Goal: Transaction & Acquisition: Purchase product/service

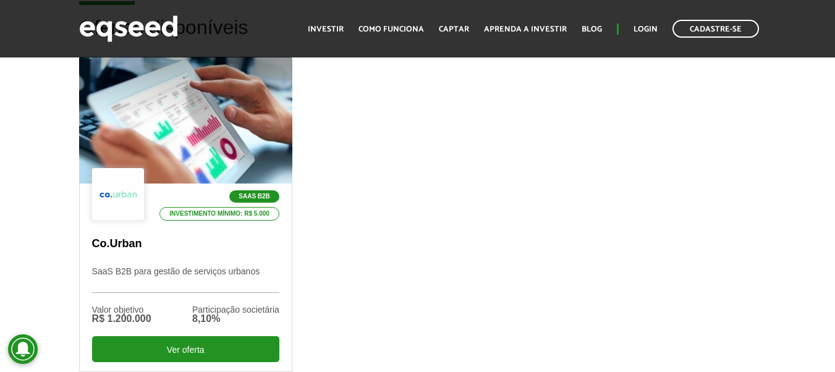
scroll to position [445, 0]
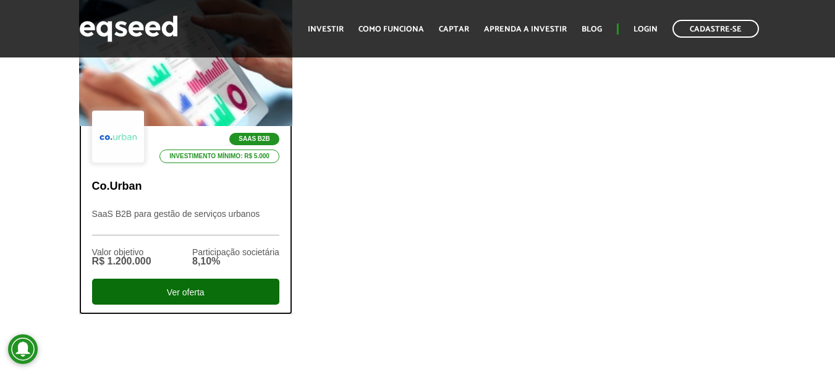
click at [237, 285] on div "Ver oferta" at bounding box center [185, 292] width 187 height 26
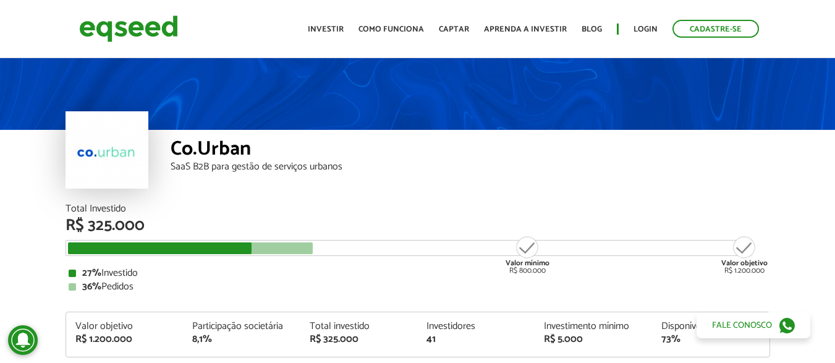
drag, startPoint x: 228, startPoint y: 248, endPoint x: 385, endPoint y: 273, distance: 159.5
click at [381, 274] on div "Total Investido R$ 325.000 Valor mínimo R$ 800.000 Valor objetivo R$ 1.200.000 …" at bounding box center [417, 248] width 704 height 88
click at [385, 273] on div "27% Investido" at bounding box center [418, 273] width 698 height 10
